Goal: Information Seeking & Learning: Learn about a topic

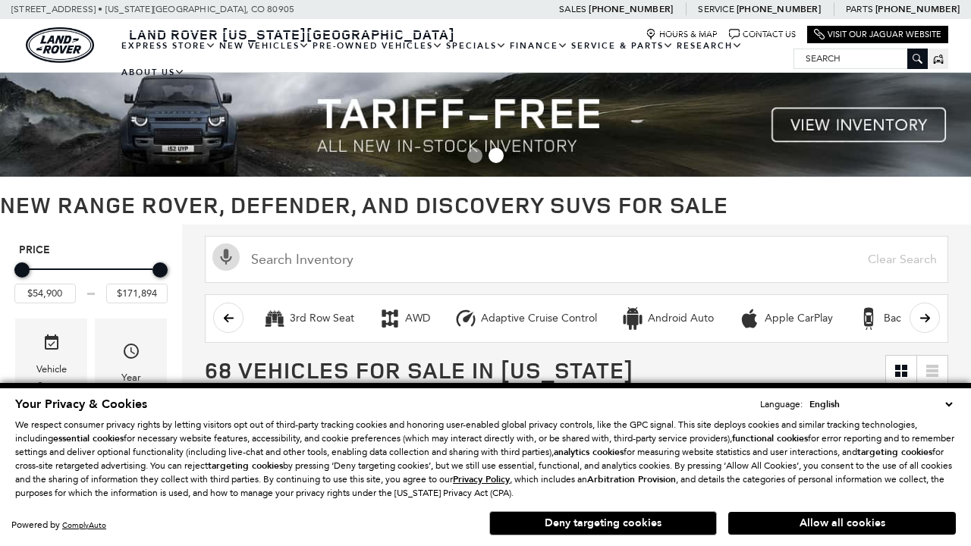
scroll to position [702, 0]
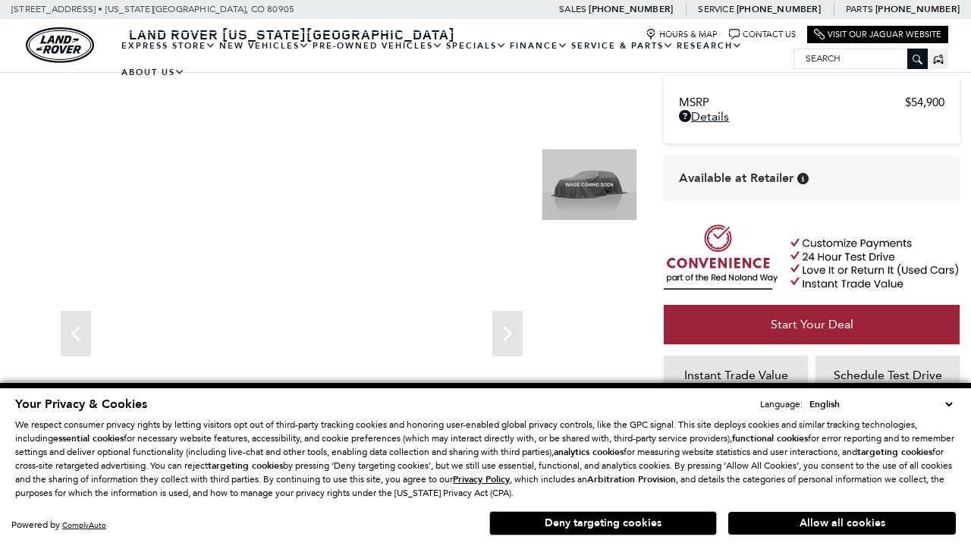
scroll to position [716, 0]
